Goal: Task Accomplishment & Management: Use online tool/utility

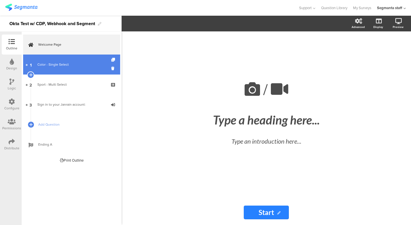
click at [72, 61] on link "1 Color - Single Select" at bounding box center [71, 64] width 97 height 20
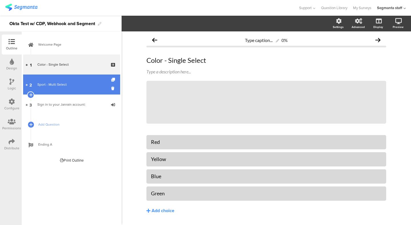
click at [64, 81] on link "2 Sport - Multi Select" at bounding box center [71, 84] width 97 height 20
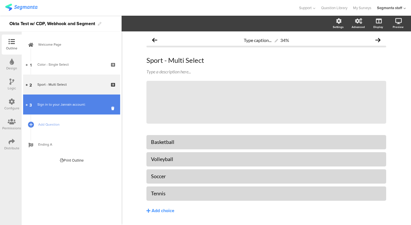
click at [68, 99] on link "3 Sign in to your Janrain account:" at bounding box center [71, 104] width 97 height 20
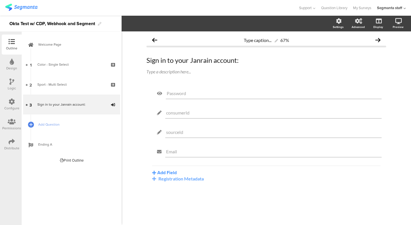
click at [14, 101] on icon at bounding box center [12, 101] width 6 height 6
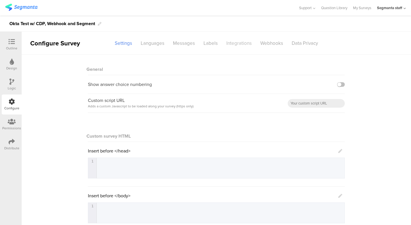
click at [250, 44] on div "Integrations" at bounding box center [239, 43] width 34 height 10
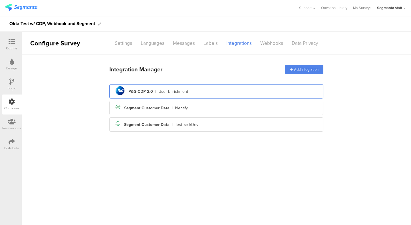
click at [174, 91] on div "User Enrichment" at bounding box center [173, 91] width 30 height 6
click at [164, 107] on div "Segment Customer Data" at bounding box center [146, 108] width 45 height 6
click at [176, 95] on div "pg logo P&G CDP 2.0 | User Enrichment" at bounding box center [216, 91] width 205 height 14
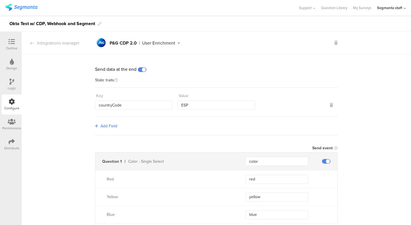
click at [15, 44] on icon at bounding box center [12, 41] width 6 height 6
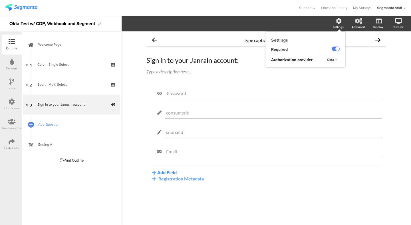
click at [336, 25] on div "Settings" at bounding box center [337, 27] width 11 height 4
click at [393, 72] on div "Type caption... 67% Sign in to your Janrain account: Sign in to your Janrain ac…" at bounding box center [265, 127] width 289 height 193
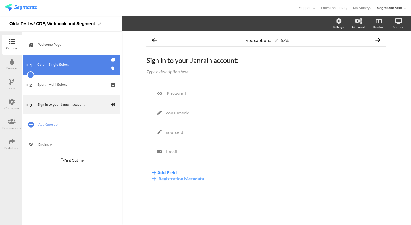
click at [68, 54] on link "1 Color - Single Select" at bounding box center [71, 64] width 97 height 20
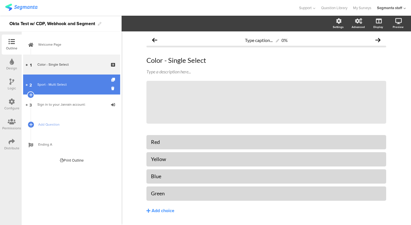
click at [65, 93] on link "2 Sport - Multi Select" at bounding box center [71, 84] width 97 height 20
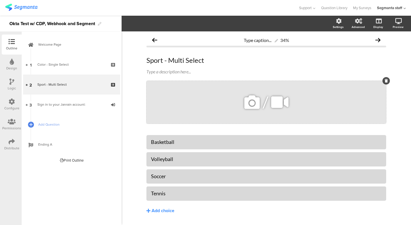
scroll to position [16, 0]
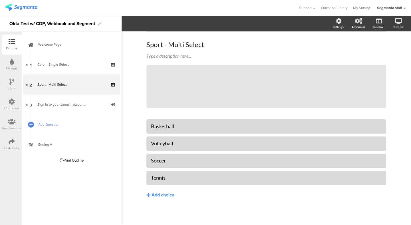
click at [13, 98] on icon at bounding box center [12, 101] width 6 height 6
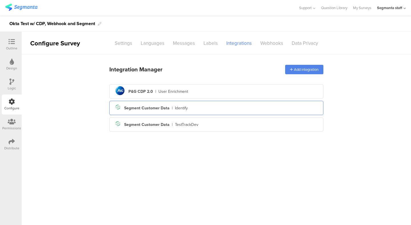
click at [141, 108] on div "Segment Customer Data" at bounding box center [146, 108] width 45 height 6
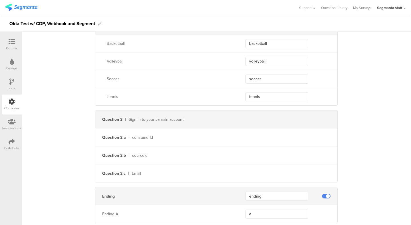
scroll to position [280, 0]
